Goal: Task Accomplishment & Management: Manage account settings

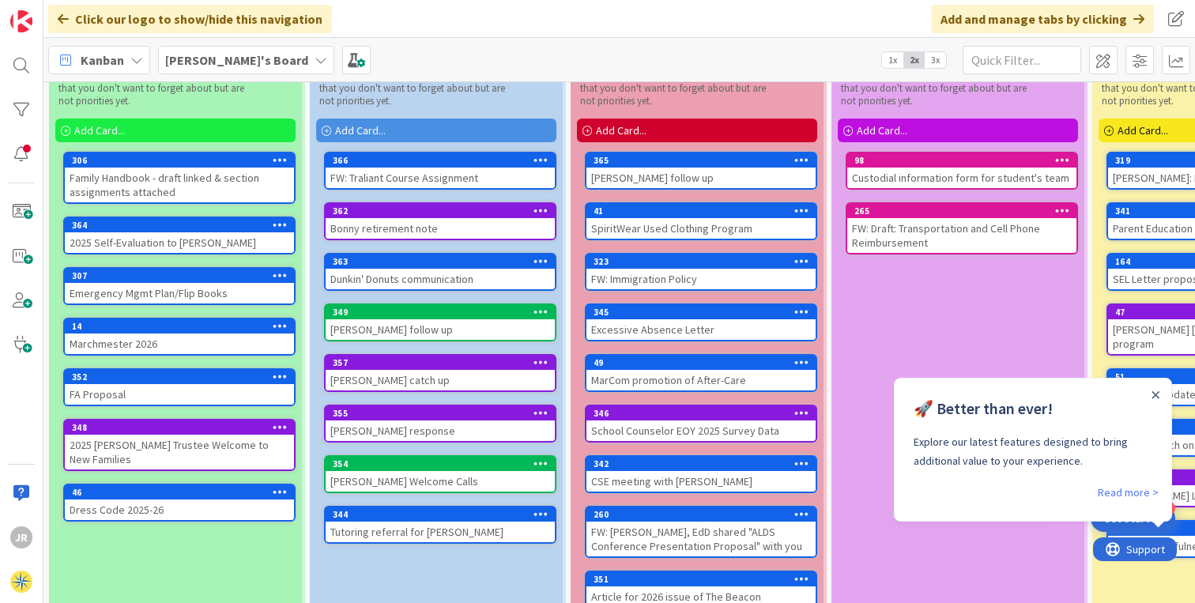
scroll to position [77, 0]
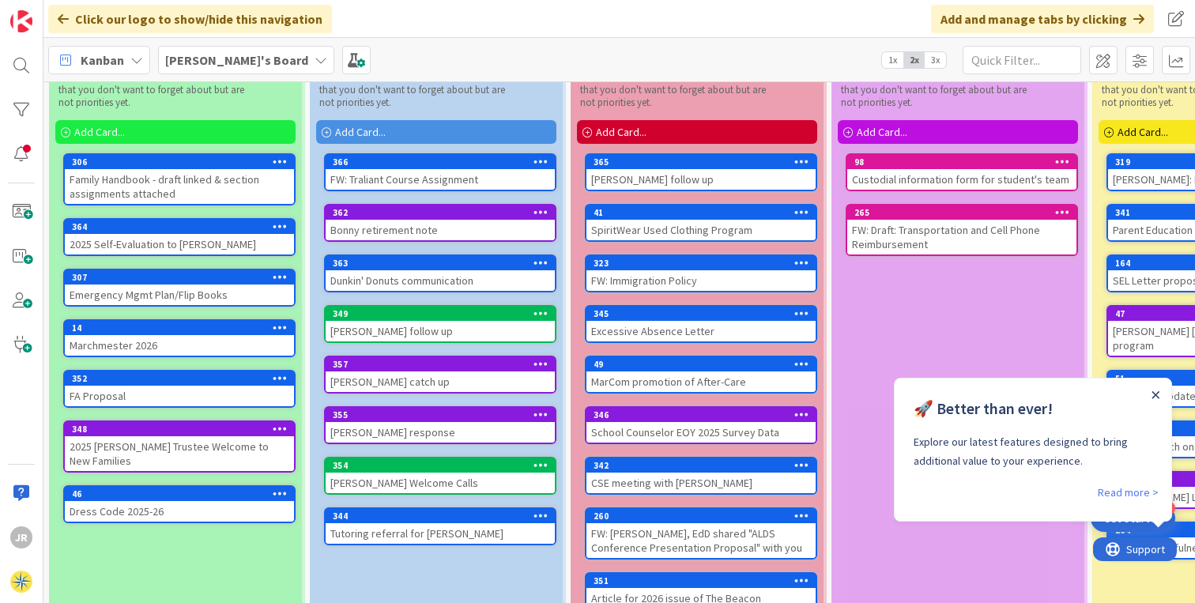
click at [1157, 393] on icon "Close Announcement" at bounding box center [1155, 394] width 7 height 7
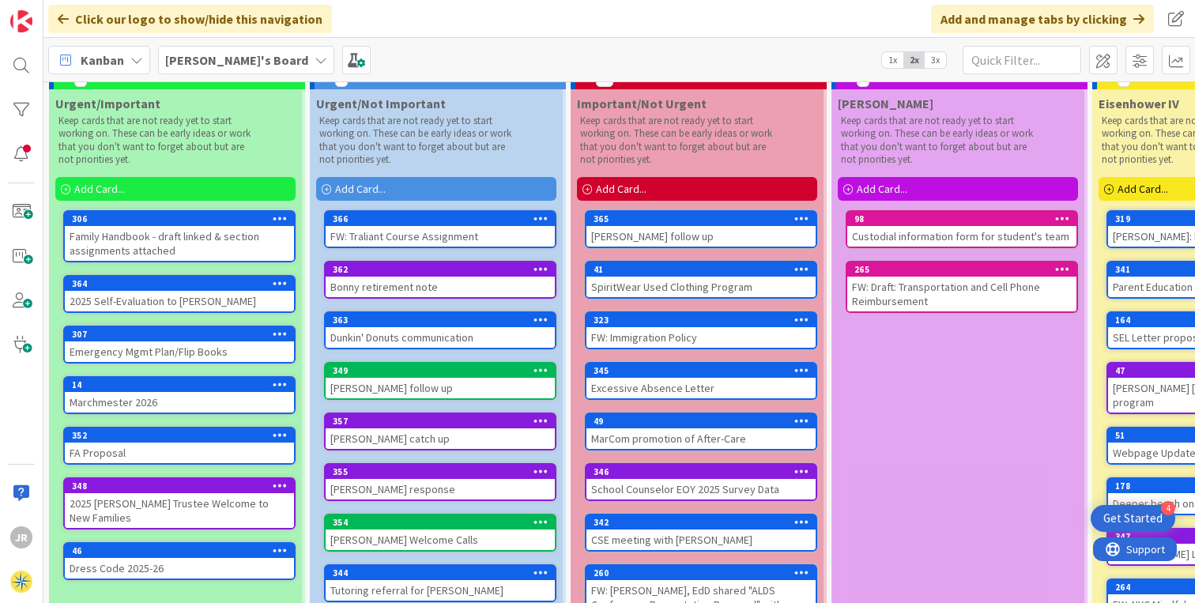
scroll to position [0, 0]
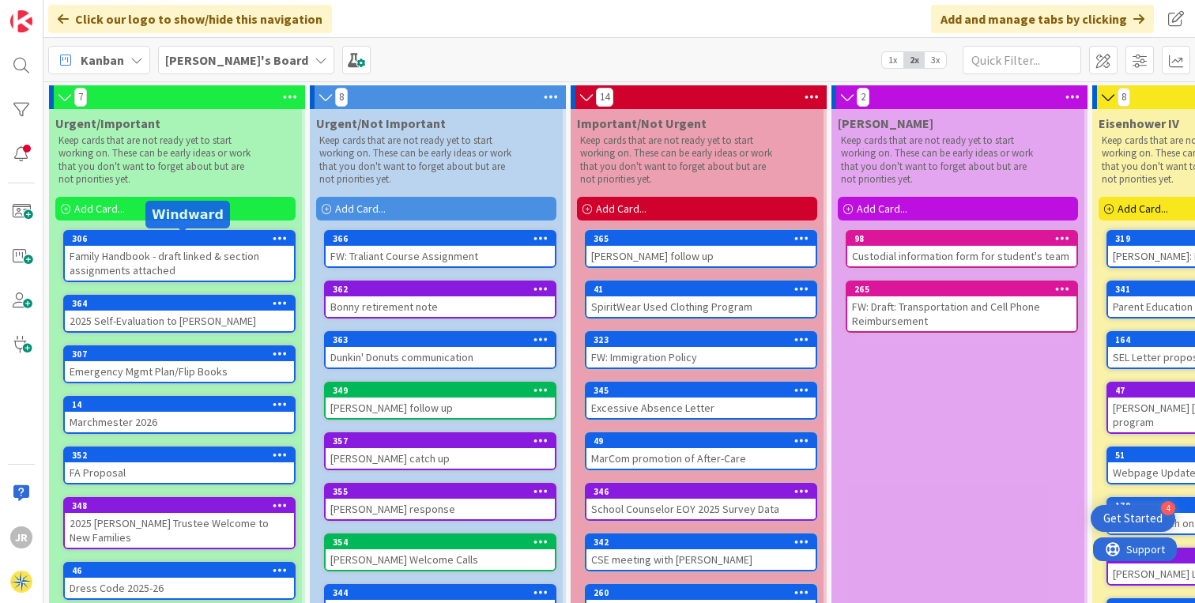
click at [201, 237] on div "306" at bounding box center [183, 238] width 222 height 11
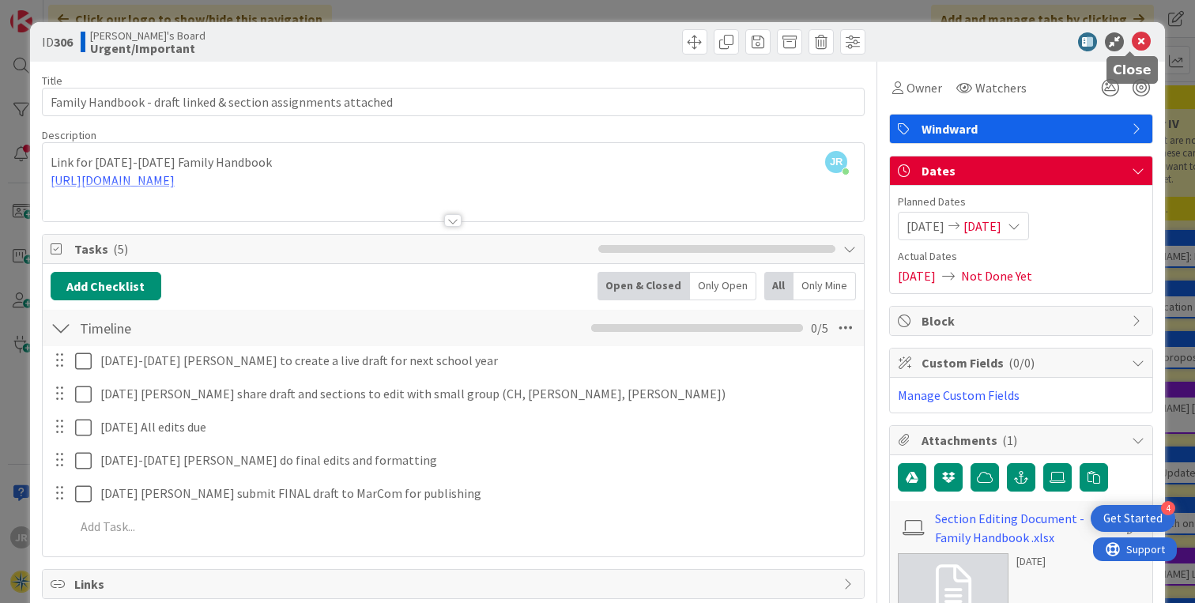
click at [1136, 32] on icon at bounding box center [1141, 41] width 19 height 19
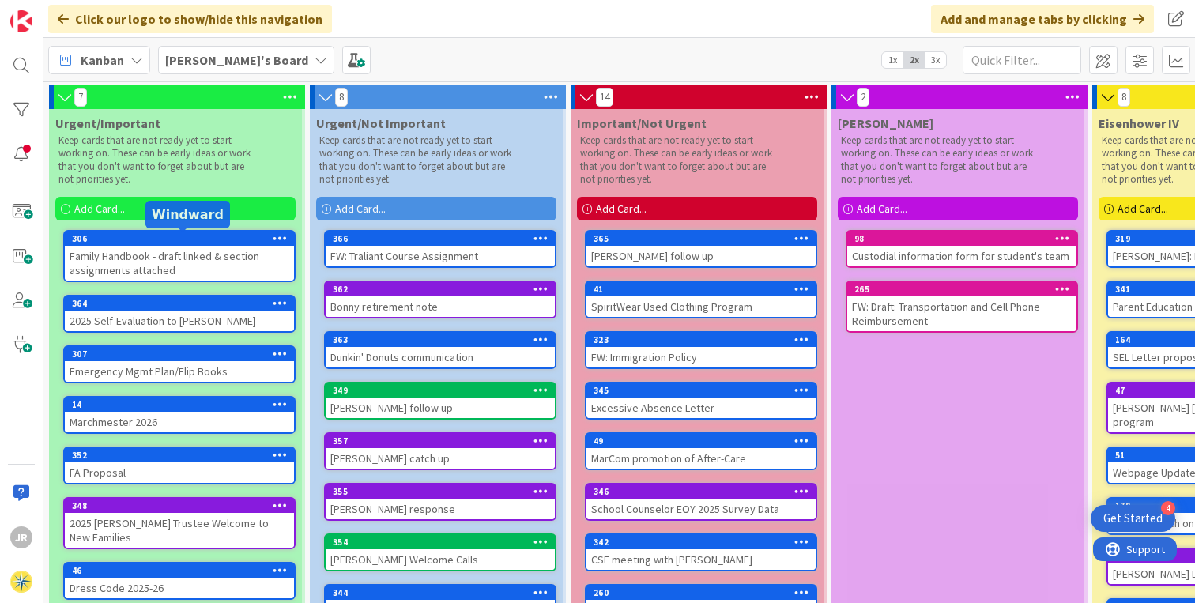
click at [180, 243] on div "306" at bounding box center [183, 238] width 222 height 11
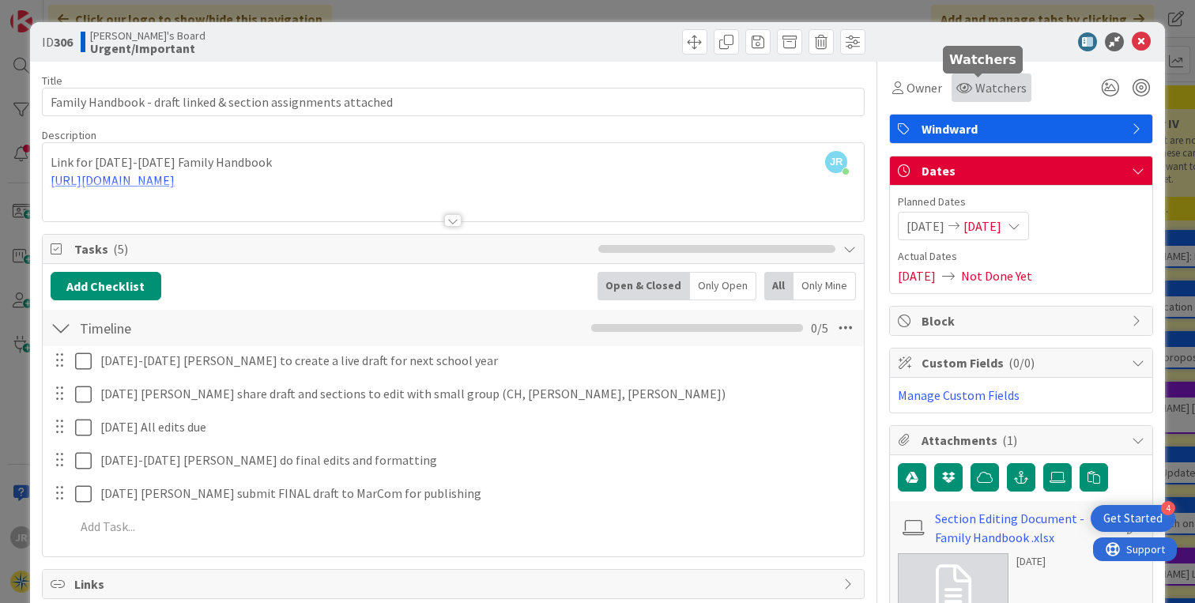
click at [959, 78] on div "Watchers" at bounding box center [991, 87] width 70 height 19
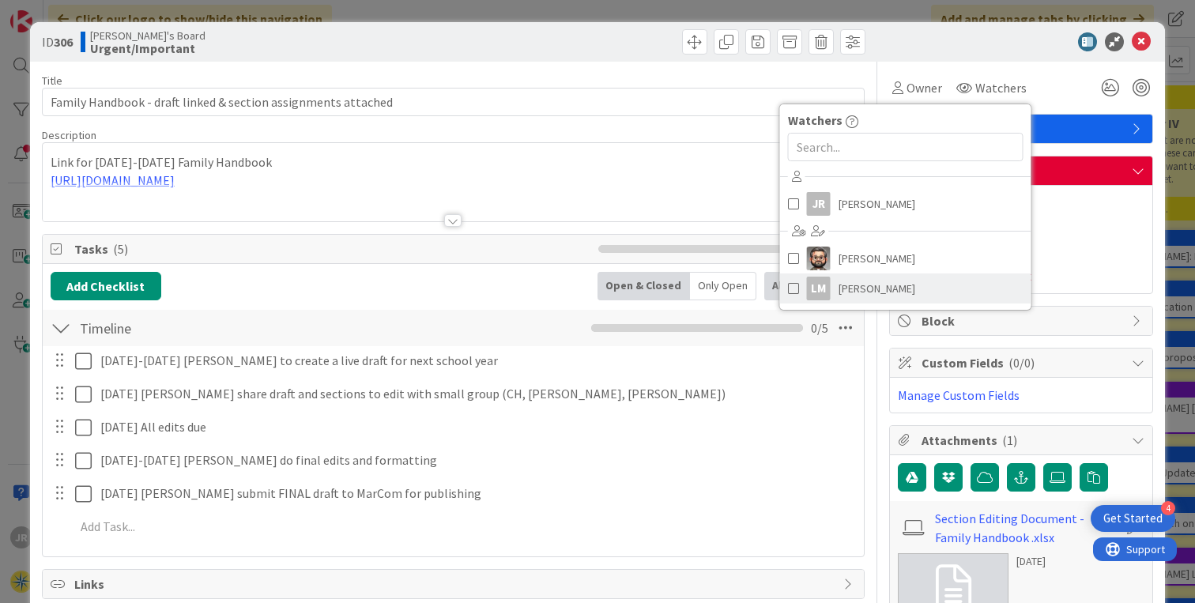
click at [843, 284] on span "[PERSON_NAME]" at bounding box center [877, 289] width 77 height 24
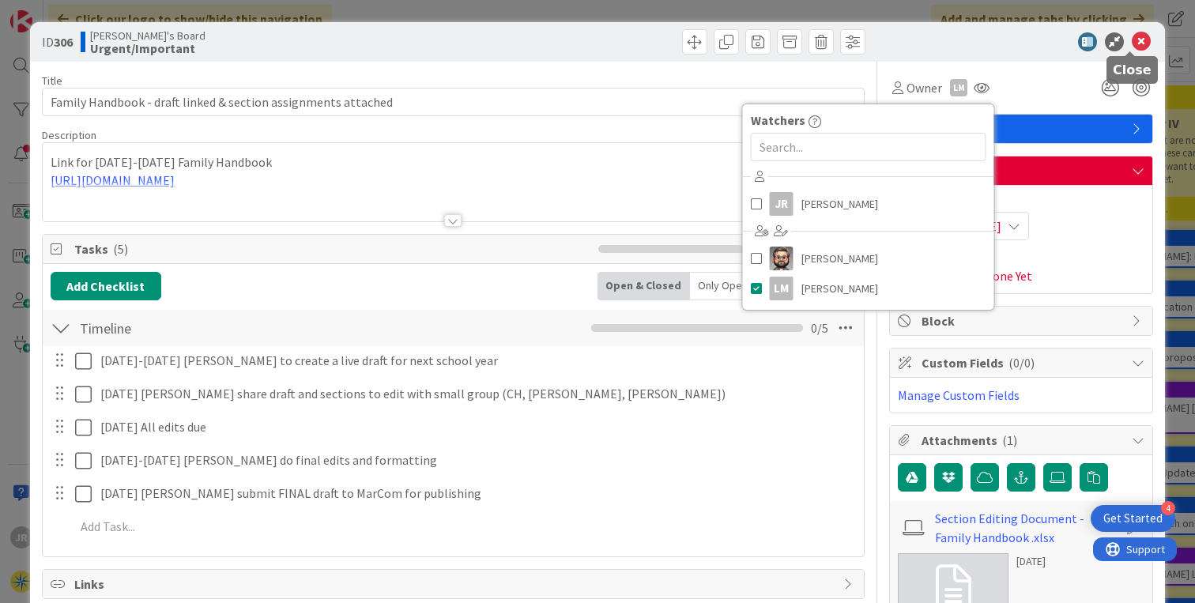
click at [1133, 40] on icon at bounding box center [1141, 41] width 19 height 19
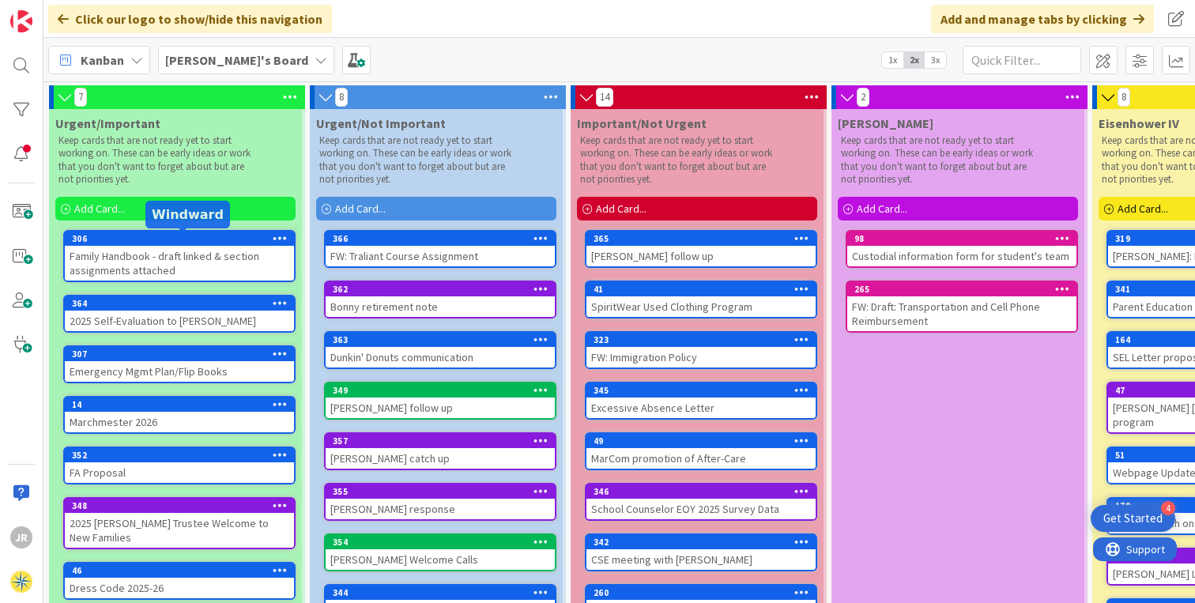
click at [194, 239] on div "306" at bounding box center [183, 238] width 222 height 11
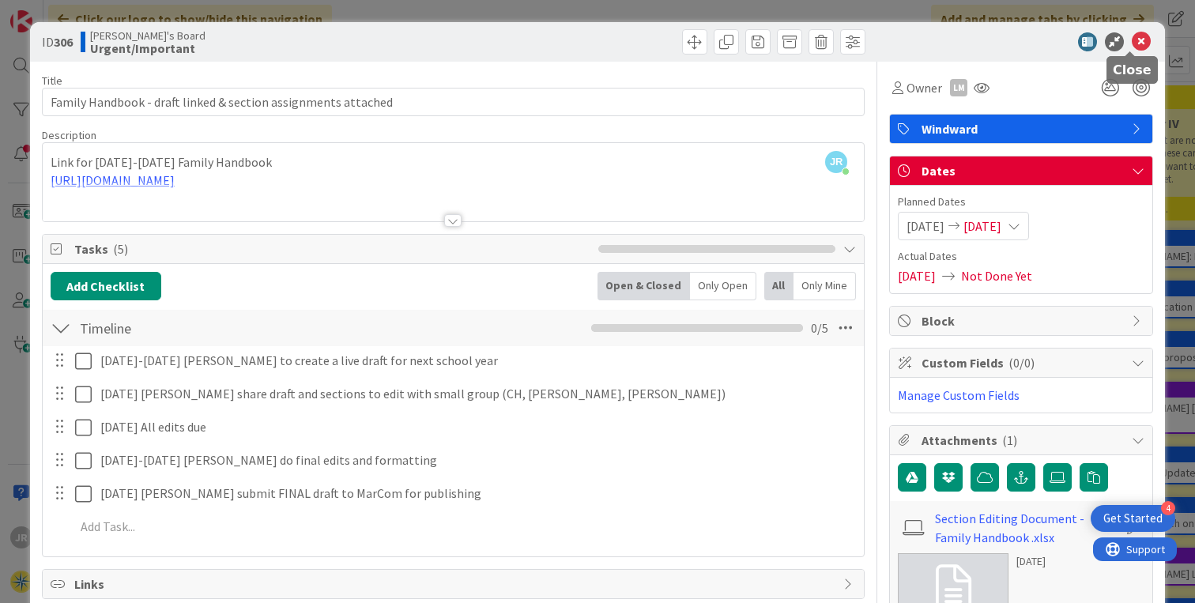
click at [1132, 43] on icon at bounding box center [1141, 41] width 19 height 19
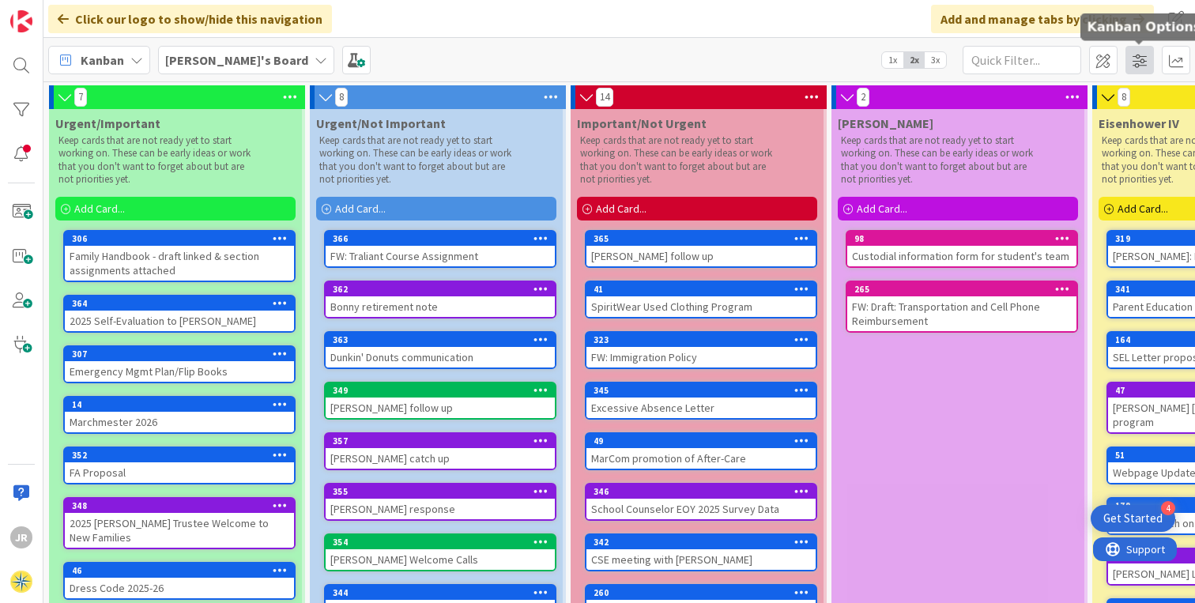
click at [1136, 58] on span at bounding box center [1139, 60] width 28 height 28
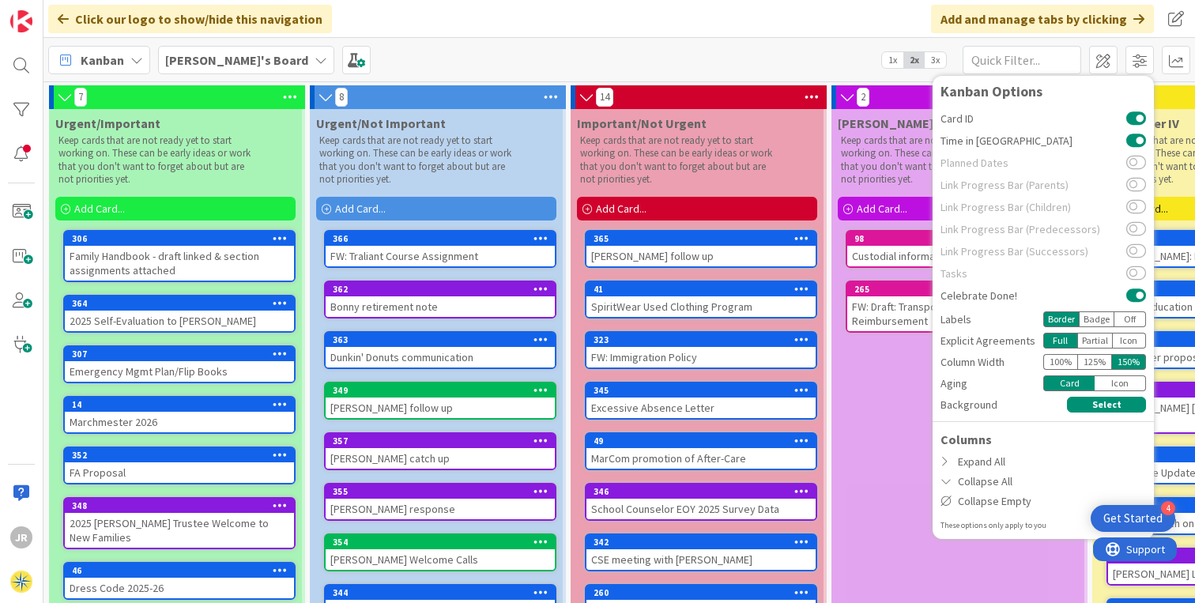
click at [739, 66] on div "[PERSON_NAME]'s Board 1x 2x 3x Kanban Options Card ID Time in Column Planned Da…" at bounding box center [619, 59] width 1152 height 43
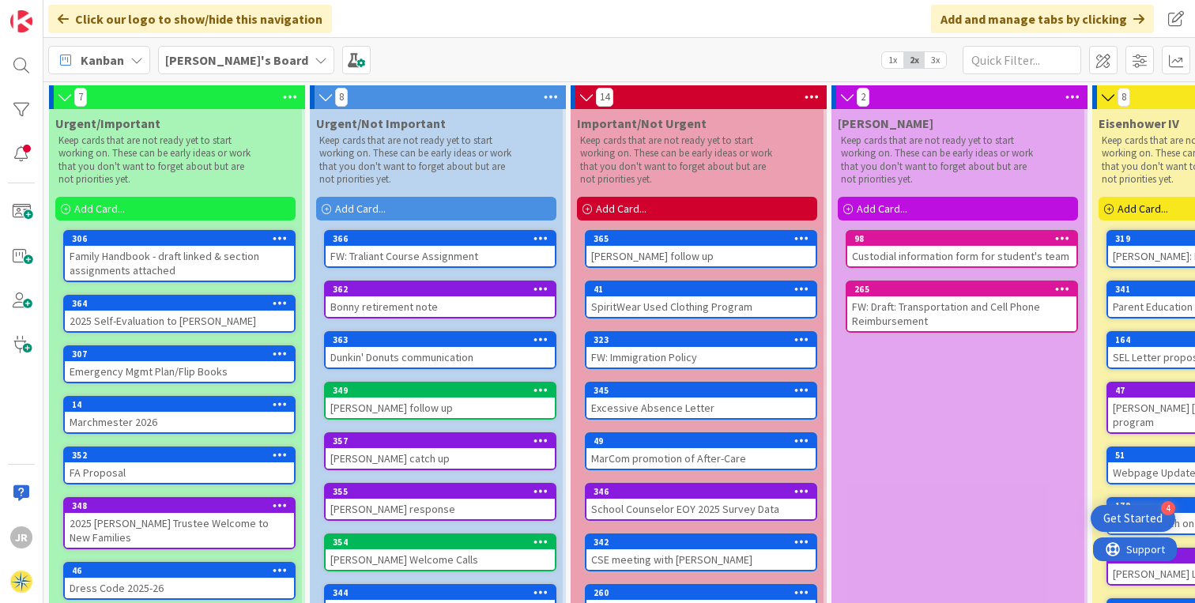
click at [189, 263] on div "Family Handbook - draft linked & section assignments attached" at bounding box center [179, 263] width 229 height 35
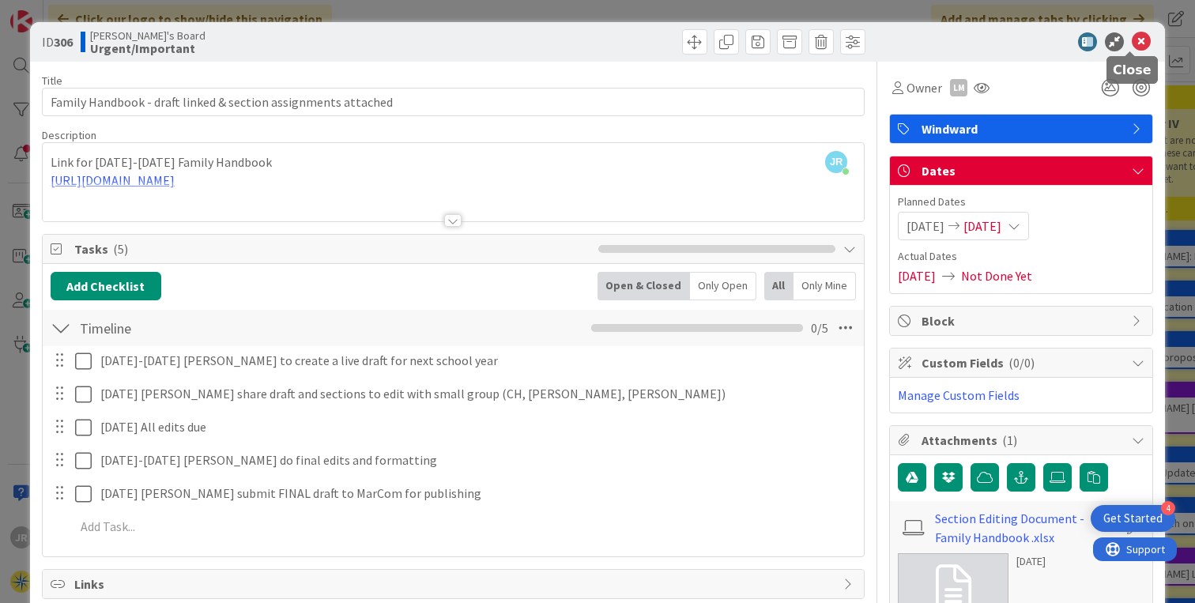
click at [1135, 43] on icon at bounding box center [1141, 41] width 19 height 19
